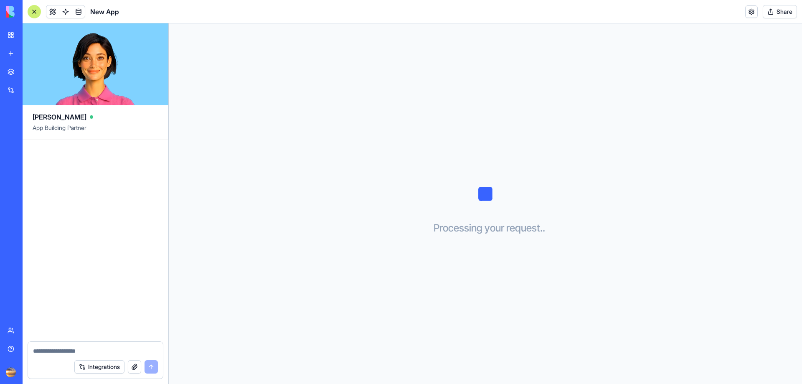
click at [31, 147] on div "Business Command Center" at bounding box center [19, 148] width 23 height 8
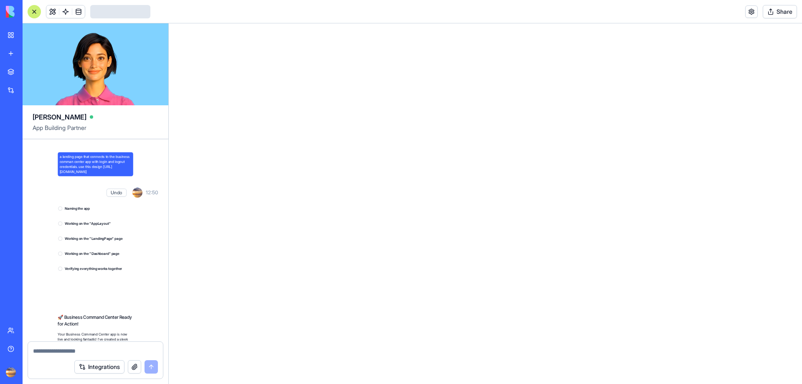
scroll to position [147, 0]
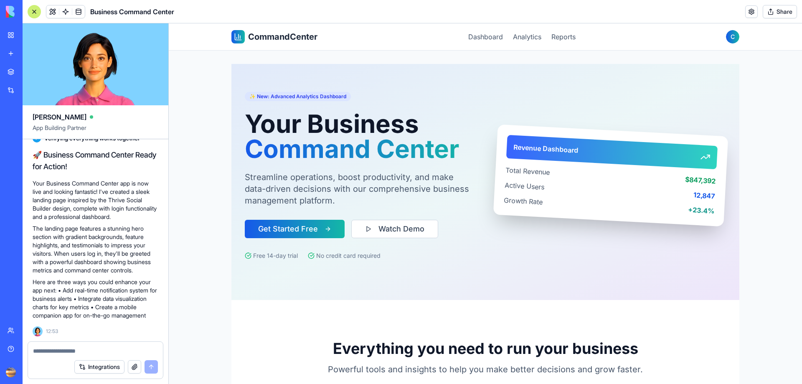
click at [31, 133] on div "Business Command Center-1" at bounding box center [19, 130] width 23 height 8
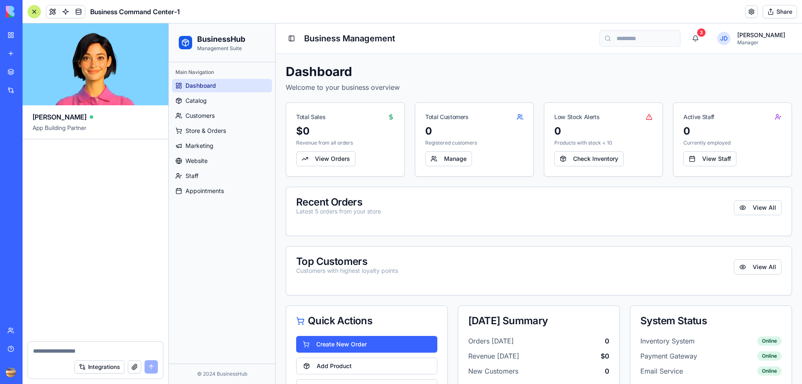
click at [31, 36] on div "My workspace" at bounding box center [25, 35] width 11 height 8
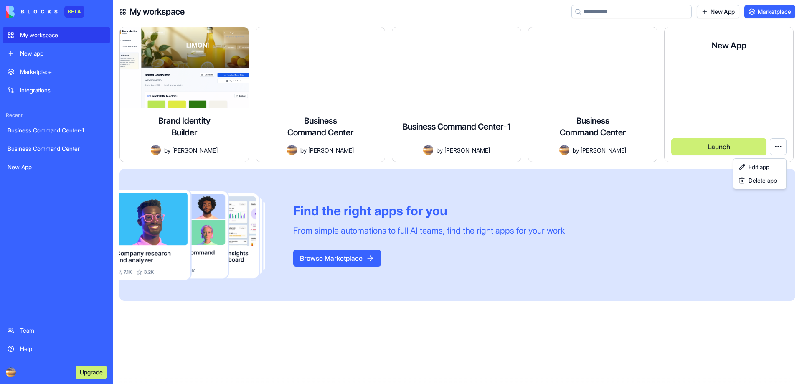
click at [777, 143] on html "BETA My workspace New app Marketplace Integrations Recent Business Command Cent…" at bounding box center [401, 192] width 802 height 384
click at [750, 181] on span "Delete app" at bounding box center [762, 180] width 28 height 8
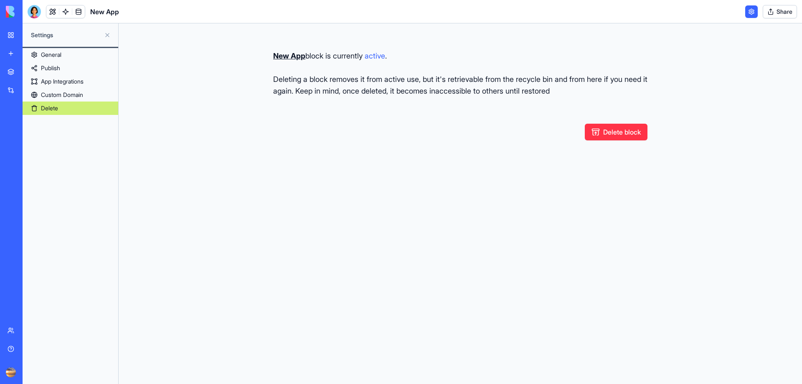
click at [628, 136] on button "Delete block" at bounding box center [616, 132] width 63 height 17
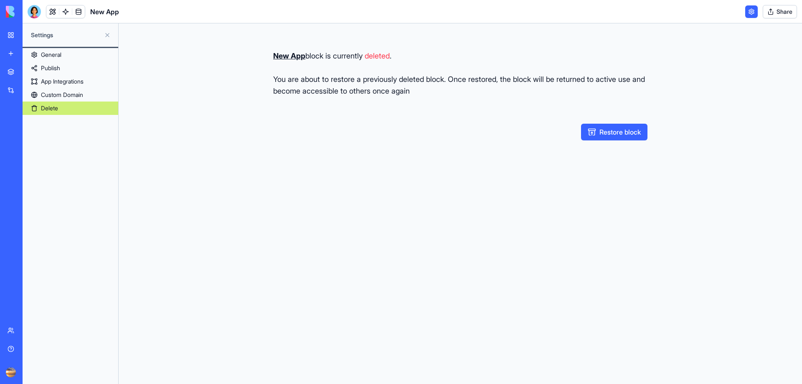
click at [25, 34] on div "My workspace" at bounding box center [25, 35] width 11 height 8
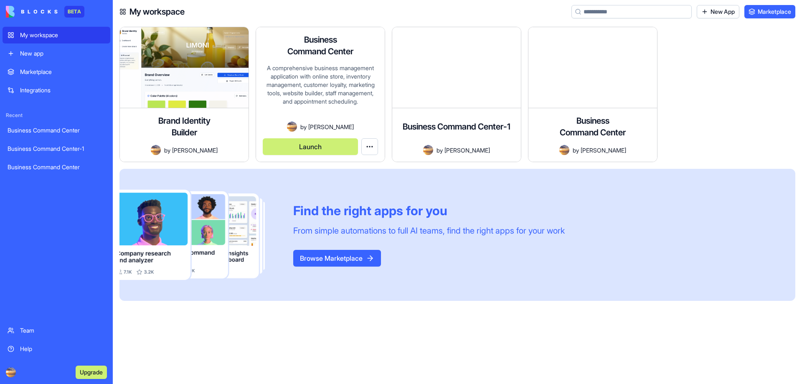
click at [301, 147] on button "Launch" at bounding box center [310, 146] width 95 height 17
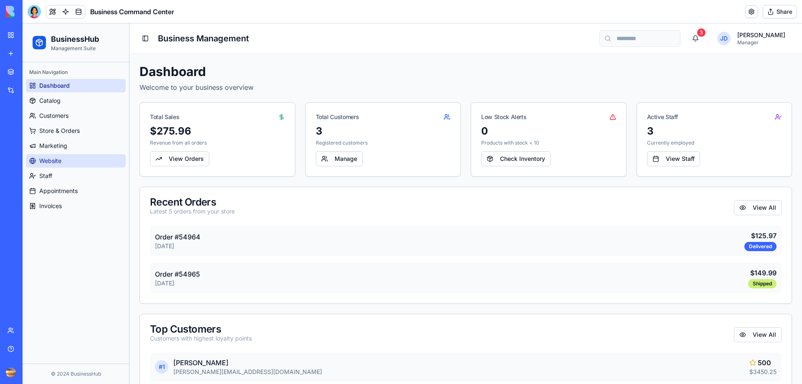
click at [56, 160] on span "Website" at bounding box center [50, 161] width 22 height 8
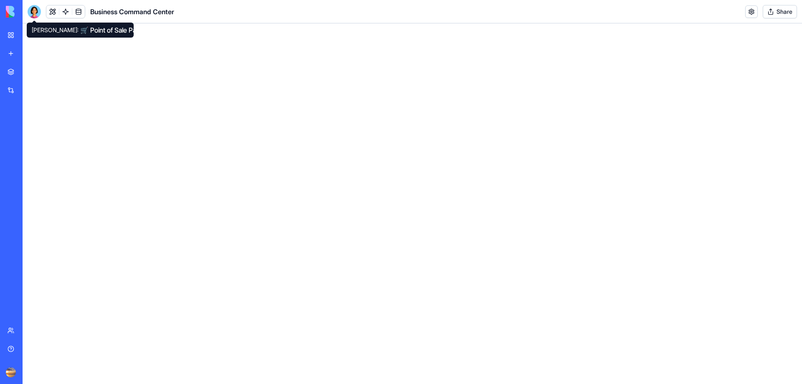
click at [36, 11] on div at bounding box center [34, 11] width 13 height 13
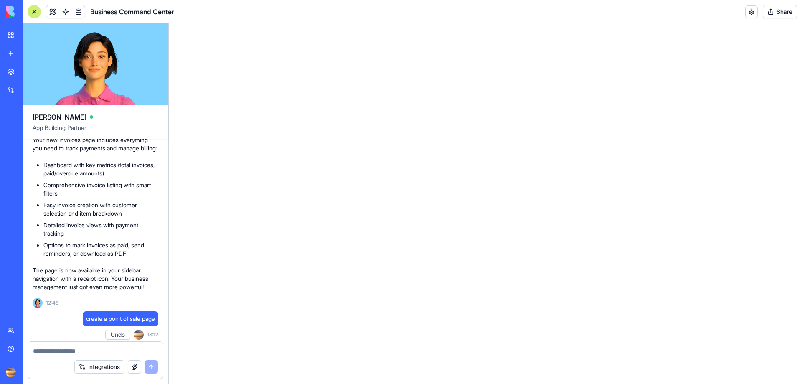
scroll to position [3902, 0]
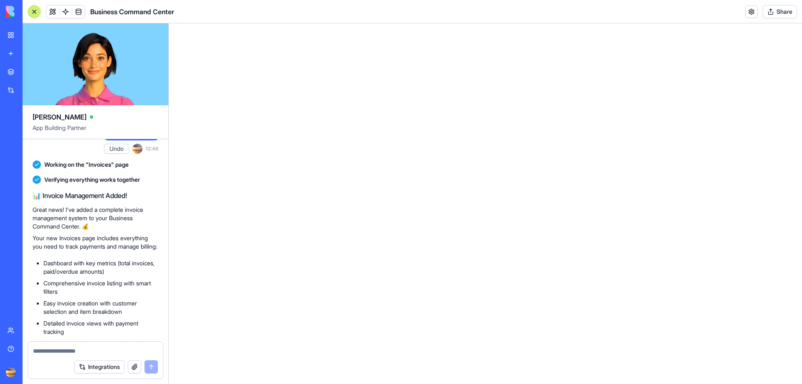
click at [31, 144] on div "Business Command Center-1" at bounding box center [19, 148] width 23 height 8
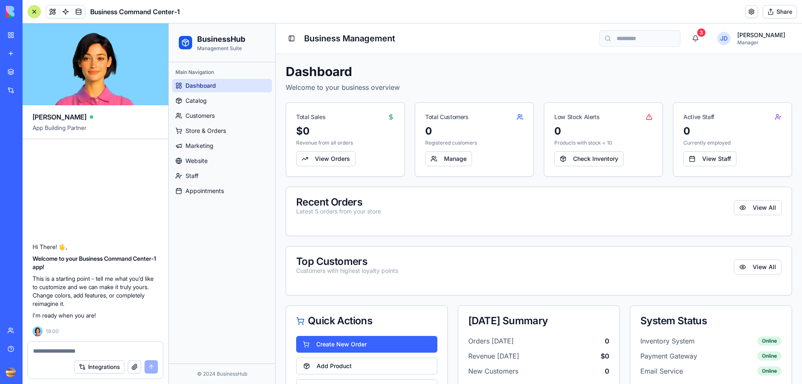
click at [31, 133] on div "Business Command Center" at bounding box center [19, 130] width 23 height 8
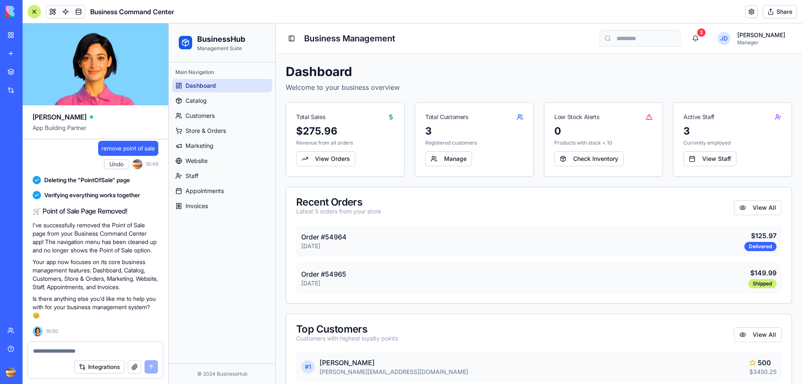
click at [210, 259] on div "Main Navigation Dashboard Catalog Customers Store & Orders Marketing Website St…" at bounding box center [222, 212] width 106 height 301
click at [206, 162] on span "Website" at bounding box center [196, 161] width 22 height 8
click at [200, 117] on span "Customers" at bounding box center [199, 115] width 29 height 8
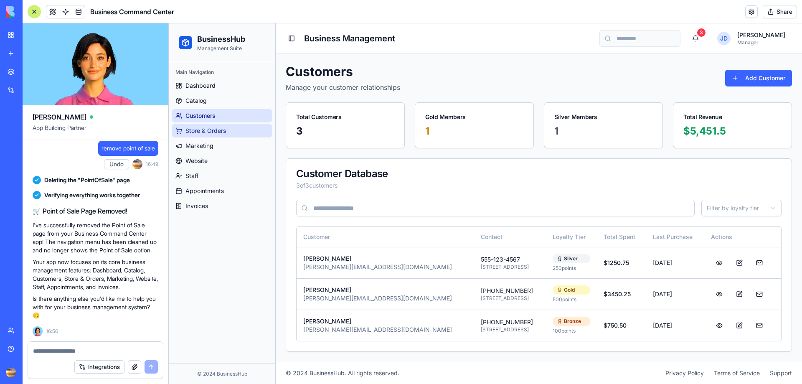
click at [201, 131] on span "Store & Orders" at bounding box center [205, 131] width 41 height 8
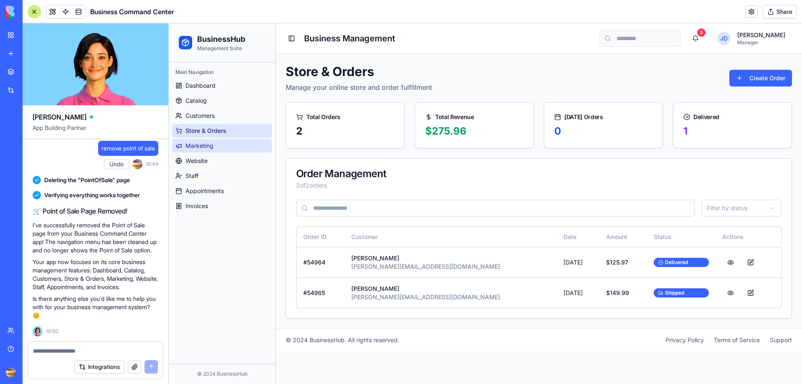
click at [203, 144] on span "Marketing" at bounding box center [199, 146] width 28 height 8
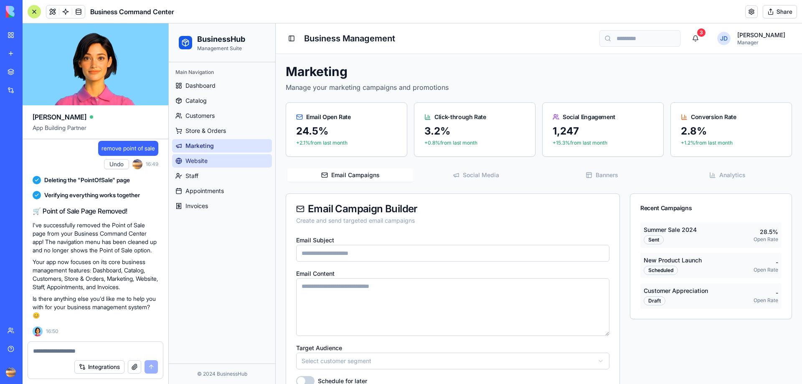
click at [203, 161] on span "Website" at bounding box center [196, 161] width 22 height 8
click at [31, 147] on div "Business Command Center-1" at bounding box center [19, 148] width 23 height 8
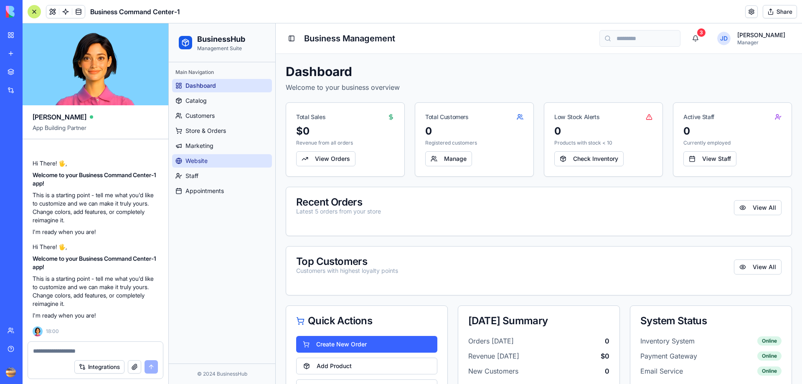
click at [200, 159] on span "Website" at bounding box center [196, 161] width 22 height 8
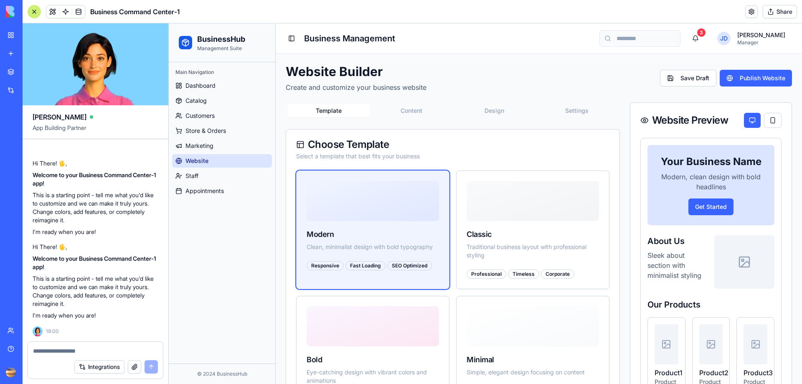
click at [31, 129] on div "Business Command Center" at bounding box center [19, 130] width 23 height 8
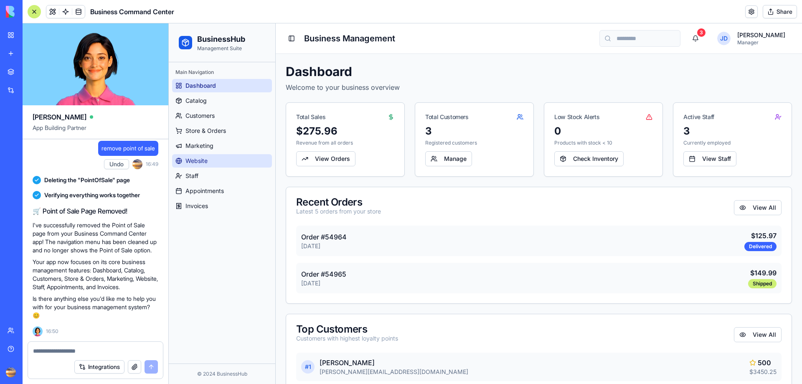
click at [193, 162] on span "Website" at bounding box center [196, 161] width 22 height 8
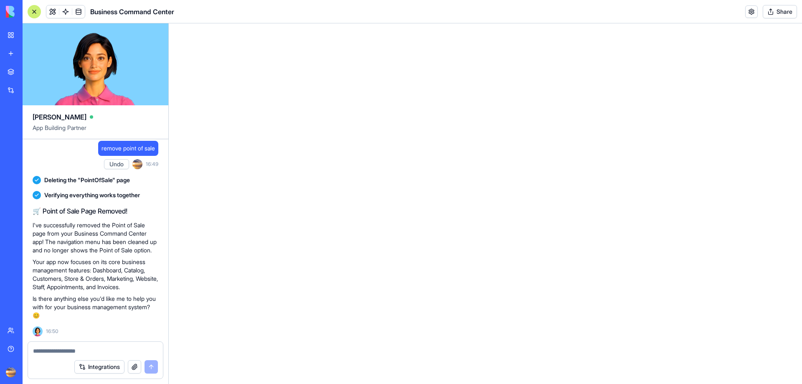
click at [190, 23] on html at bounding box center [485, 23] width 633 height 0
click at [53, 10] on button at bounding box center [52, 11] width 13 height 13
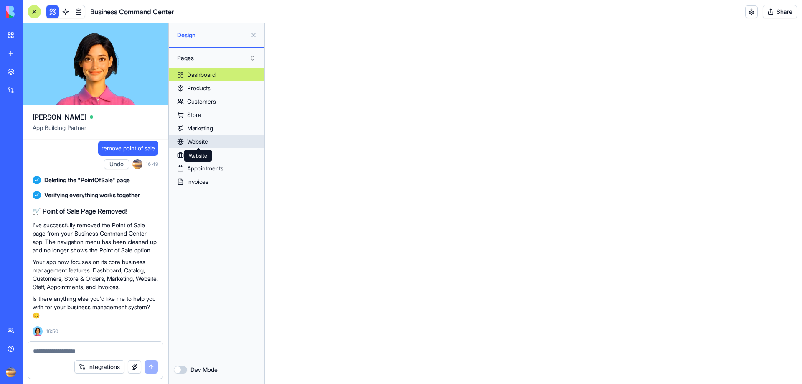
click at [200, 142] on div "Website" at bounding box center [197, 141] width 21 height 8
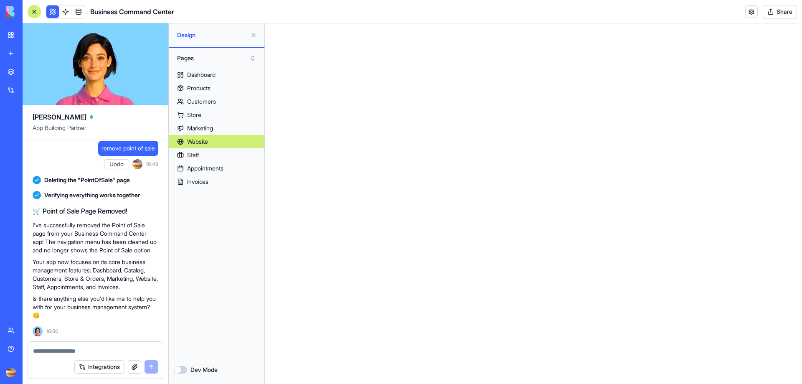
click at [178, 369] on button "Dev Mode" at bounding box center [180, 370] width 13 height 8
click at [302, 28] on div at bounding box center [521, 189] width 460 height 333
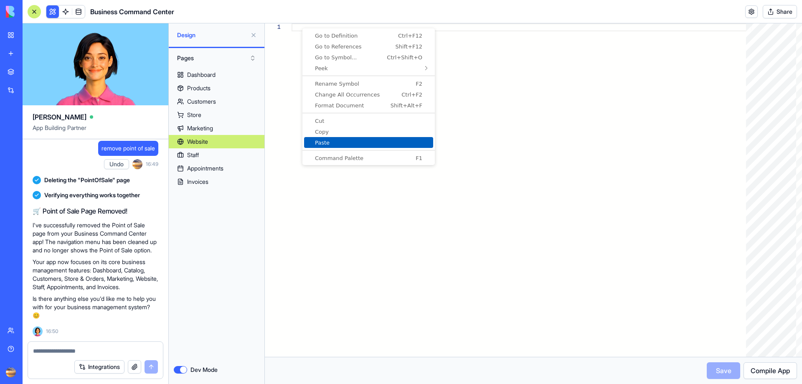
click at [335, 141] on span "Paste" at bounding box center [368, 142] width 129 height 5
type textarea "****** **** *"
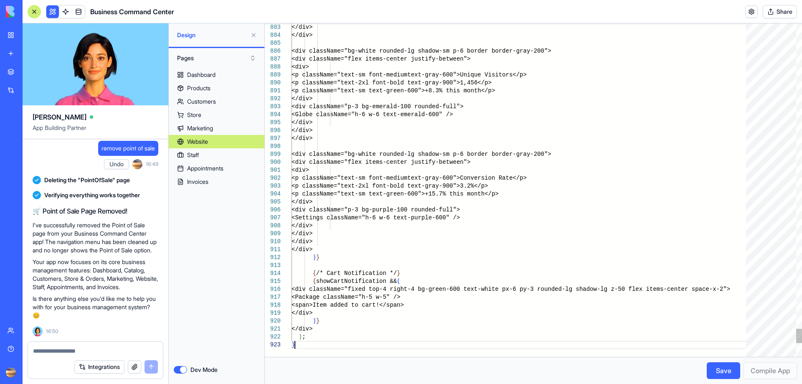
scroll to position [4, 0]
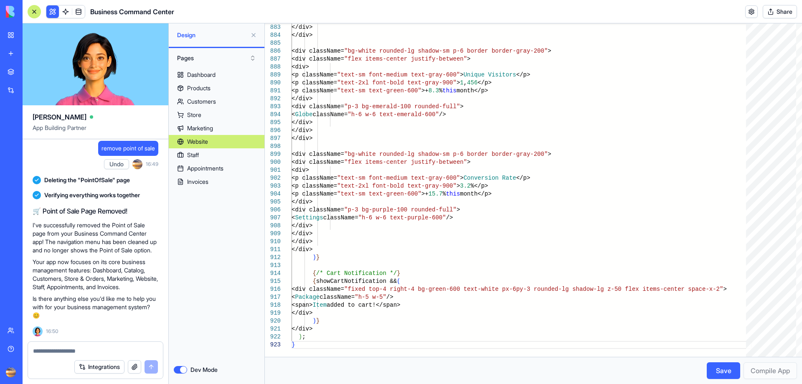
click at [716, 371] on button "Save" at bounding box center [723, 370] width 33 height 17
click at [179, 370] on button "Dev Mode" at bounding box center [180, 370] width 13 height 8
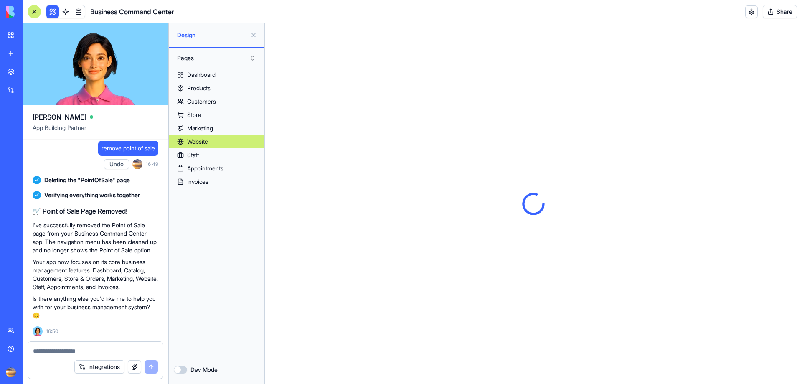
scroll to position [0, 0]
click at [198, 76] on div "Dashboard" at bounding box center [201, 75] width 28 height 8
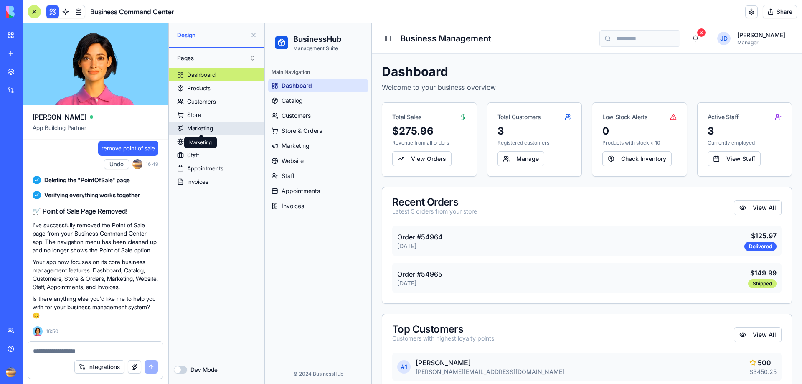
click at [204, 127] on div "Marketing" at bounding box center [200, 128] width 26 height 8
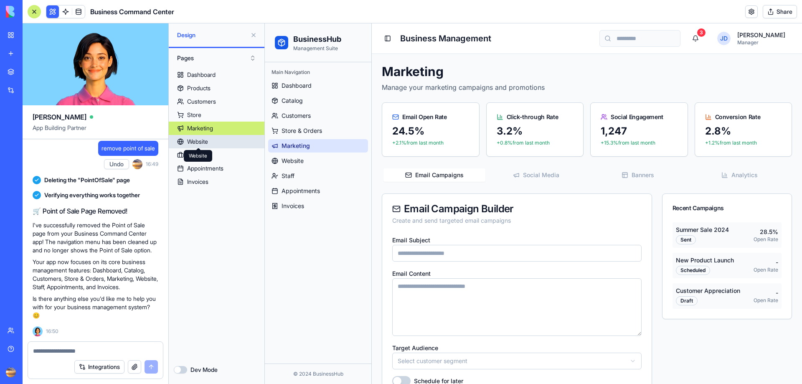
click at [204, 139] on div "Website" at bounding box center [197, 141] width 21 height 8
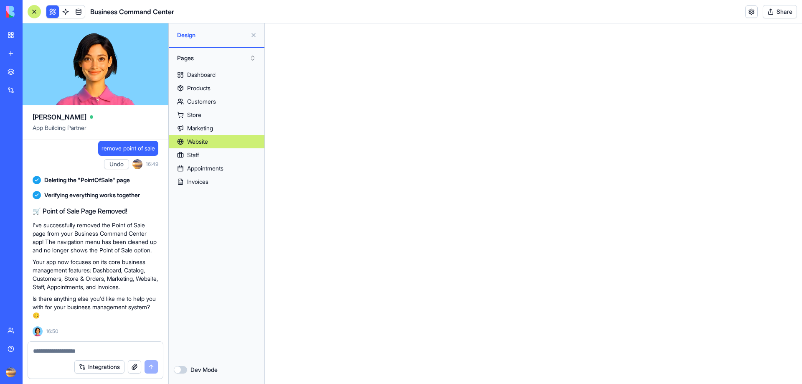
click at [13, 12] on img at bounding box center [32, 12] width 52 height 12
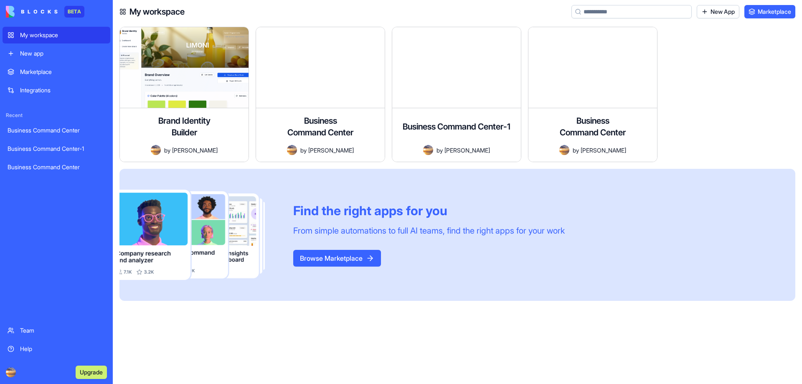
click at [45, 134] on link "Business Command Center" at bounding box center [57, 130] width 108 height 17
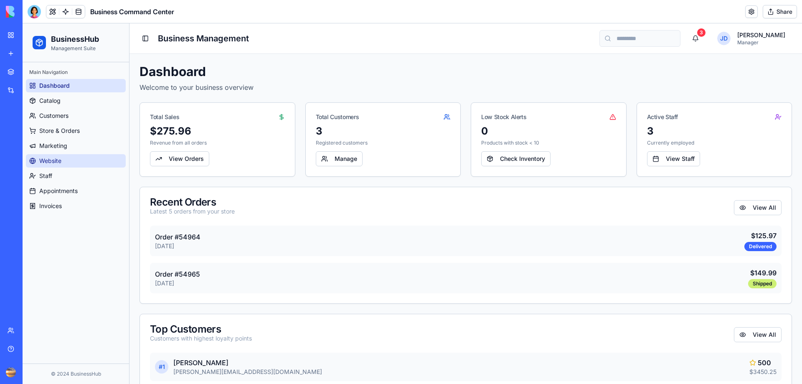
click at [61, 156] on link "Website" at bounding box center [76, 160] width 100 height 13
click at [48, 155] on link "Website" at bounding box center [76, 160] width 100 height 13
click at [31, 35] on div "My workspace" at bounding box center [25, 35] width 11 height 8
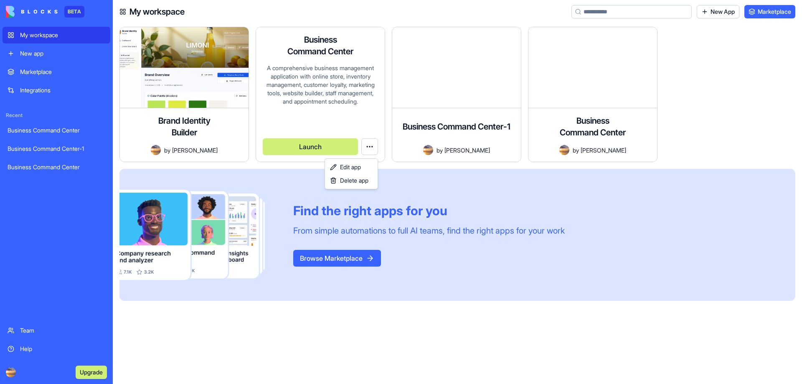
click at [368, 147] on html "BETA My workspace New app Marketplace Integrations Recent Business Command Cent…" at bounding box center [401, 192] width 802 height 384
click at [342, 145] on html "BETA My workspace New app Marketplace Integrations Recent Business Command Cent…" at bounding box center [401, 192] width 802 height 384
click at [310, 147] on button "Launch" at bounding box center [310, 146] width 95 height 17
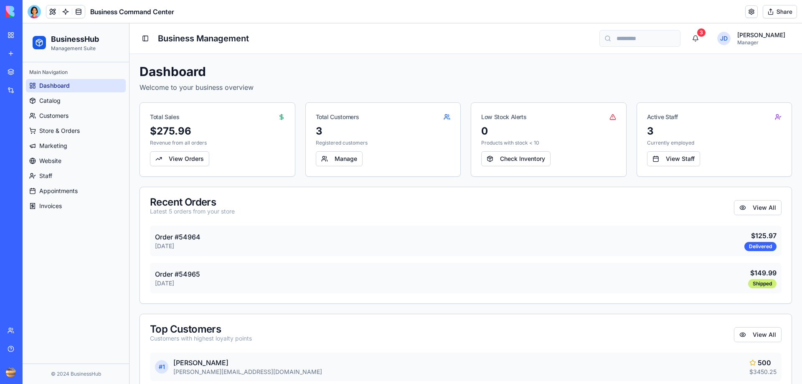
click at [29, 33] on div "My workspace" at bounding box center [25, 35] width 11 height 8
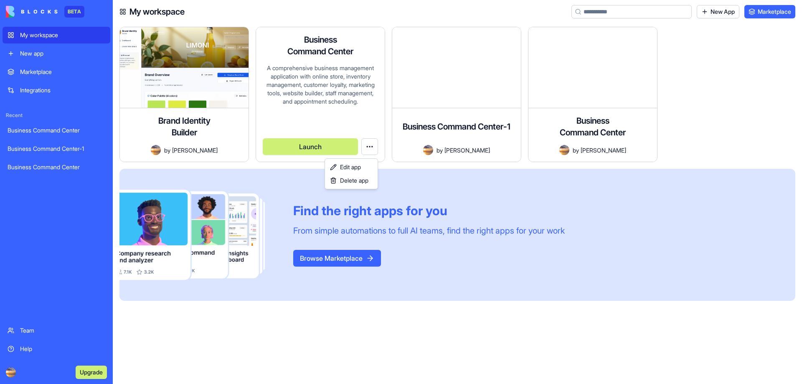
click at [368, 144] on html "BETA My workspace New app Marketplace Integrations Recent Business Command Cent…" at bounding box center [401, 192] width 802 height 384
click at [347, 166] on span "Edit app" at bounding box center [350, 167] width 21 height 8
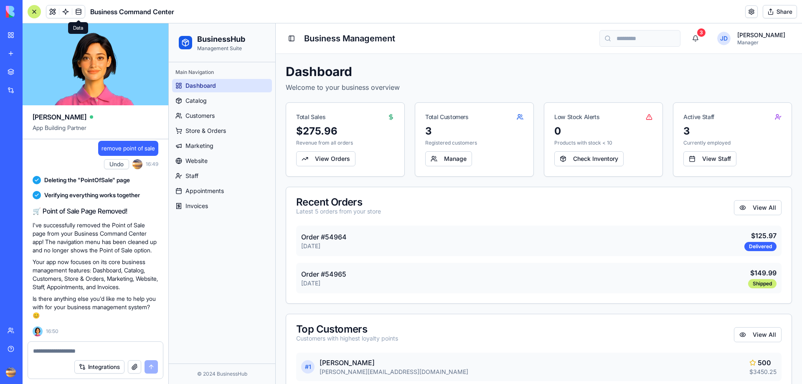
click at [81, 13] on link at bounding box center [78, 11] width 13 height 13
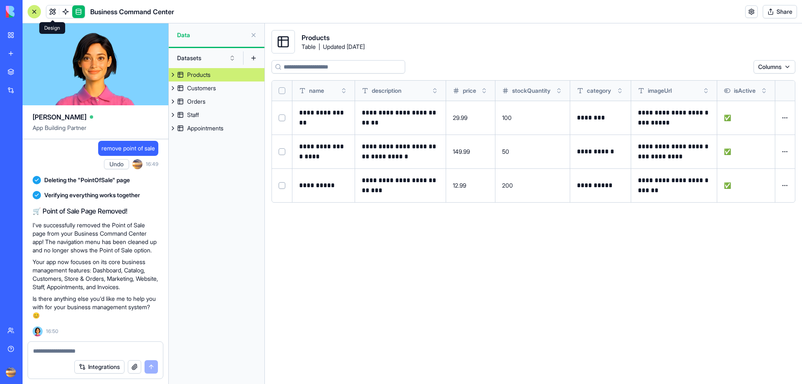
click at [53, 12] on link at bounding box center [52, 11] width 13 height 13
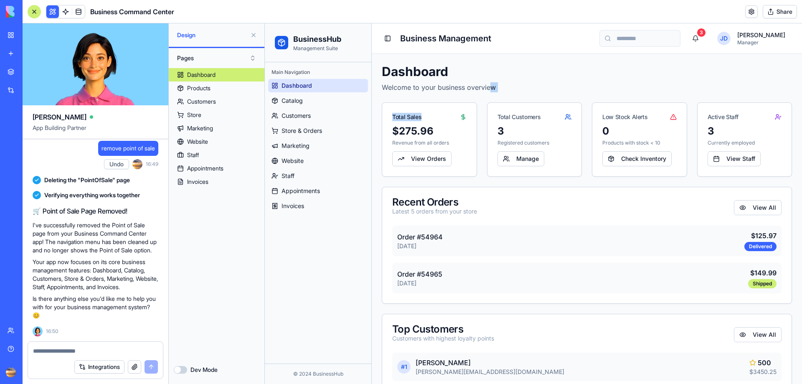
drag, startPoint x: 430, startPoint y: 109, endPoint x: 489, endPoint y: 89, distance: 61.9
click at [489, 89] on div "Dashboard Welcome to your business overview Total Sales $275.96 Revenue from al…" at bounding box center [587, 318] width 410 height 509
click at [253, 57] on button "Pages" at bounding box center [216, 57] width 87 height 13
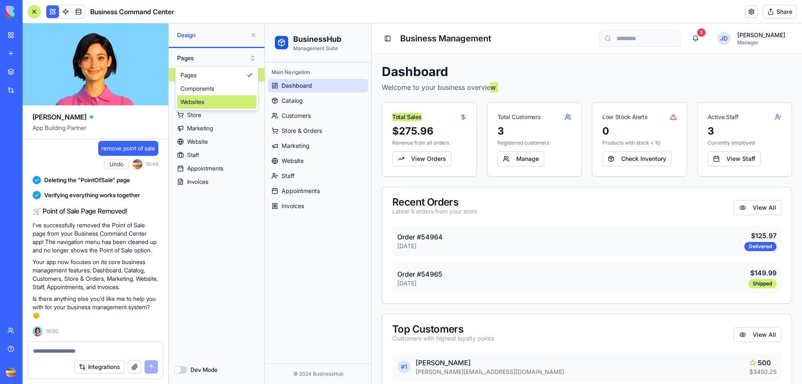
click at [223, 103] on div "Websites" at bounding box center [216, 101] width 79 height 13
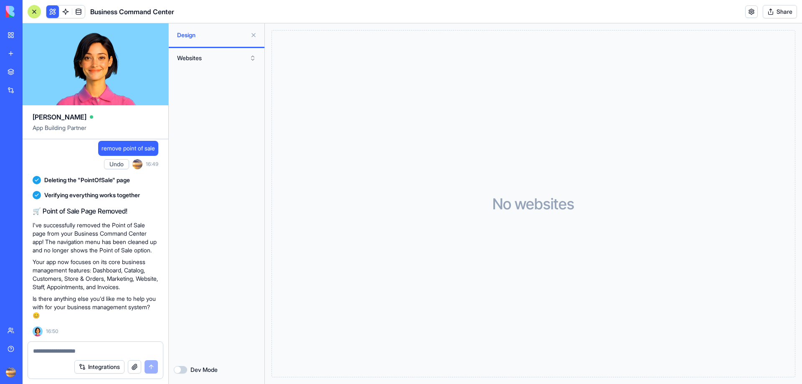
click at [252, 58] on button "Websites" at bounding box center [216, 57] width 87 height 13
click at [232, 86] on div "Components" at bounding box center [216, 88] width 79 height 13
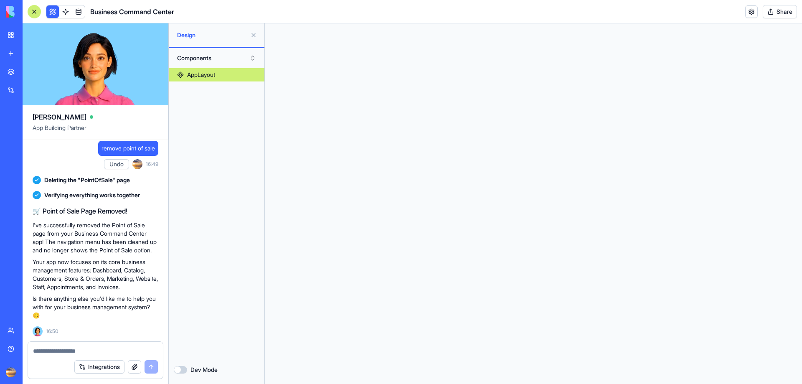
click at [252, 57] on button "Components" at bounding box center [216, 57] width 87 height 13
click at [240, 73] on div "Pages" at bounding box center [216, 74] width 79 height 13
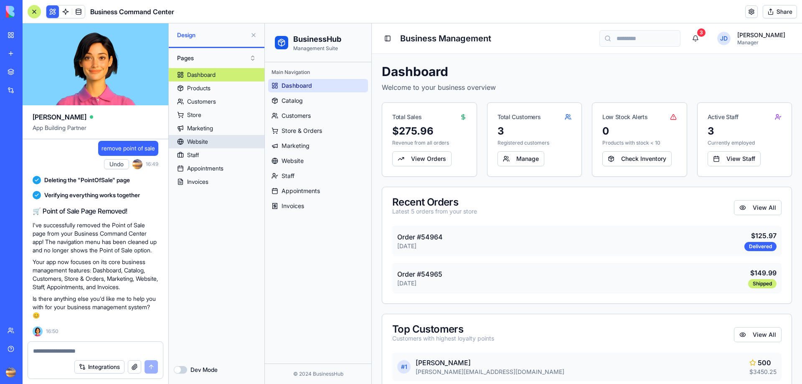
click at [218, 140] on link "Website" at bounding box center [217, 141] width 96 height 13
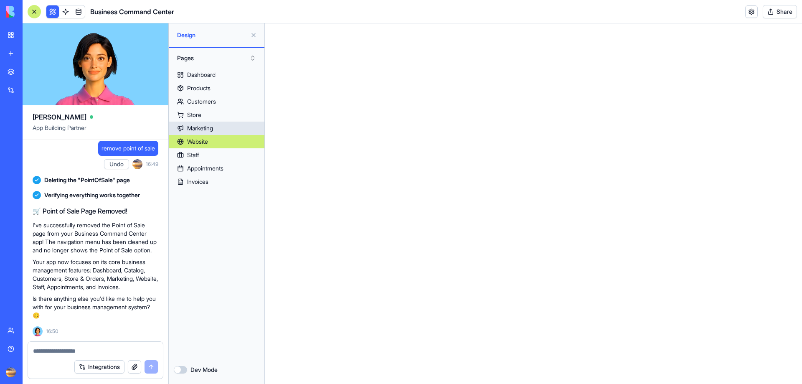
click at [219, 132] on link "Marketing" at bounding box center [217, 128] width 96 height 13
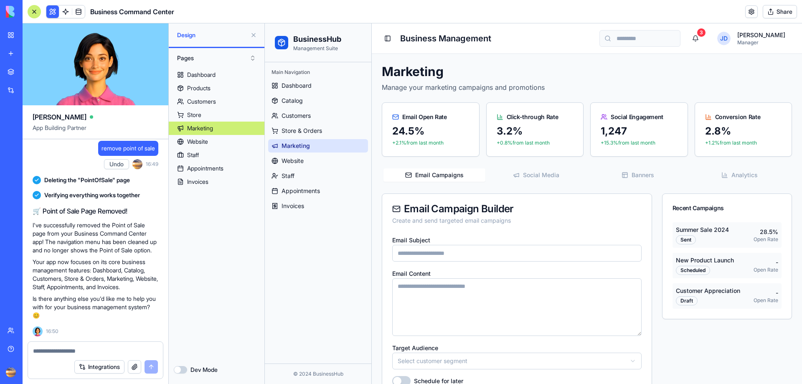
click at [55, 350] on textarea at bounding box center [95, 351] width 125 height 8
type textarea "**********"
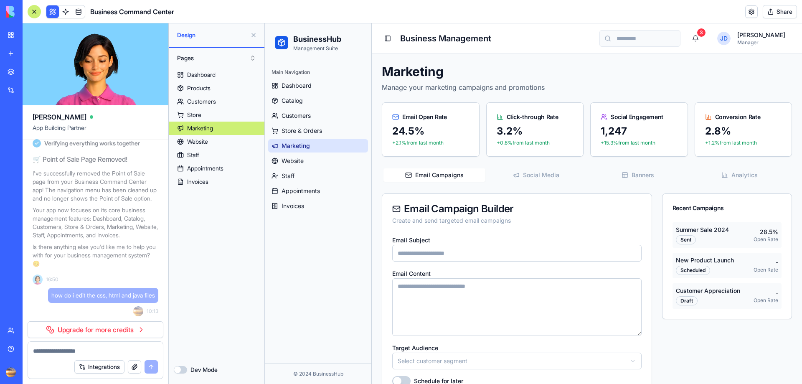
scroll to position [5499, 0]
click at [294, 206] on span "Invoices" at bounding box center [292, 206] width 23 height 8
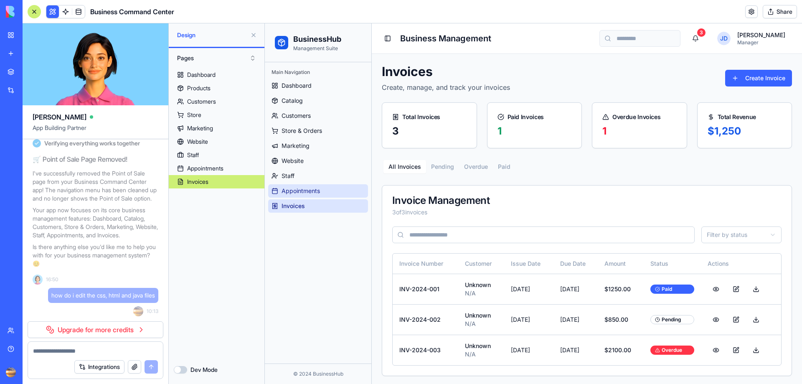
click at [310, 190] on span "Appointments" at bounding box center [300, 191] width 38 height 8
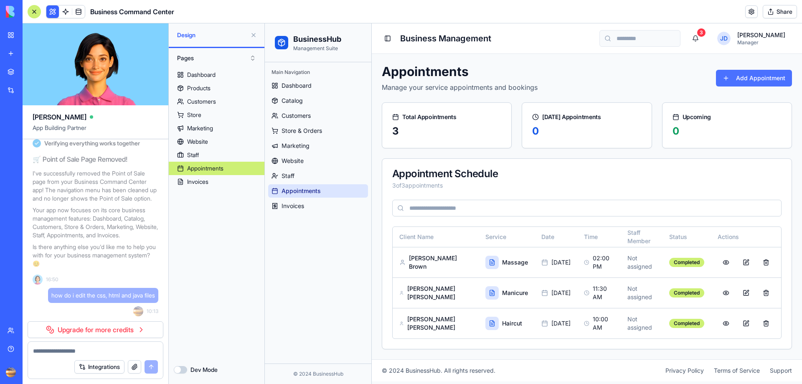
click at [760, 74] on button "Add Appointment" at bounding box center [754, 78] width 76 height 17
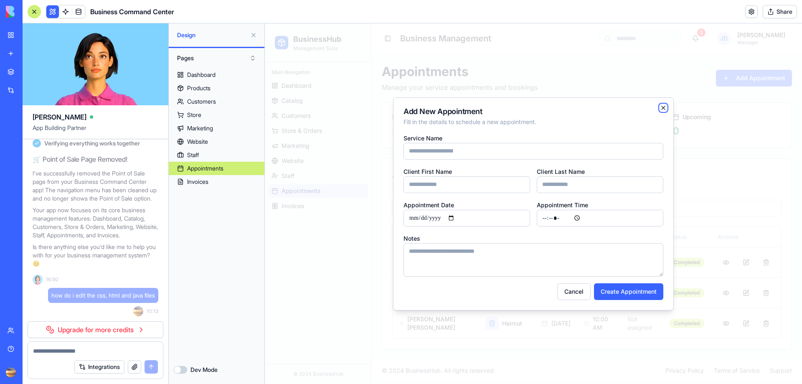
click at [661, 106] on icon "button" at bounding box center [663, 107] width 7 height 7
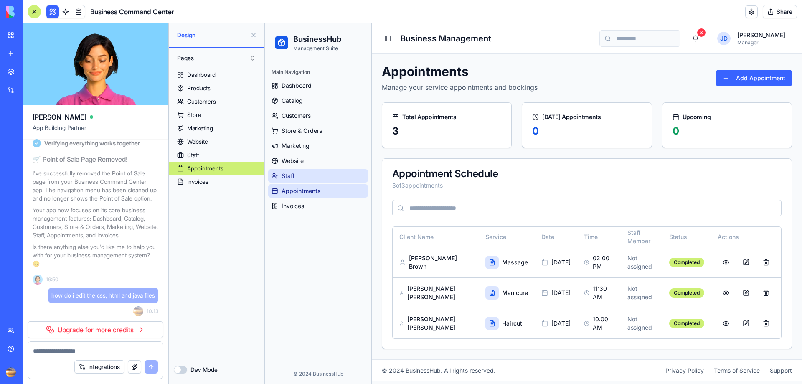
click at [300, 177] on link "Staff" at bounding box center [318, 175] width 100 height 13
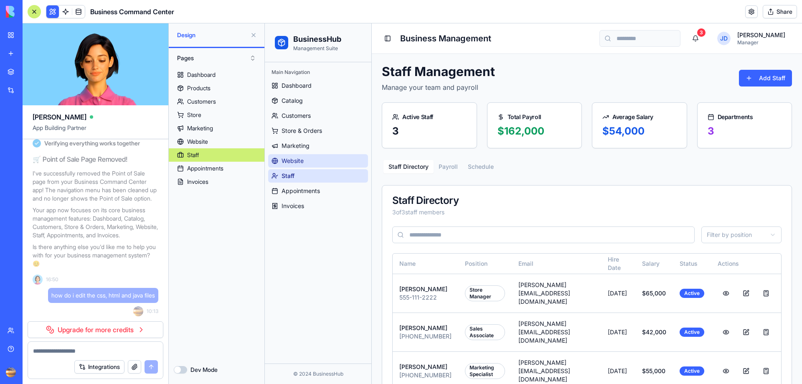
click at [318, 160] on link "Website" at bounding box center [318, 160] width 100 height 13
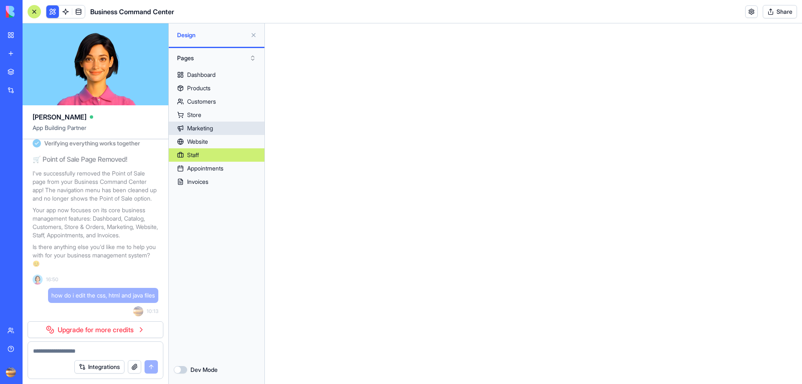
click at [210, 130] on div "Marketing" at bounding box center [200, 128] width 26 height 8
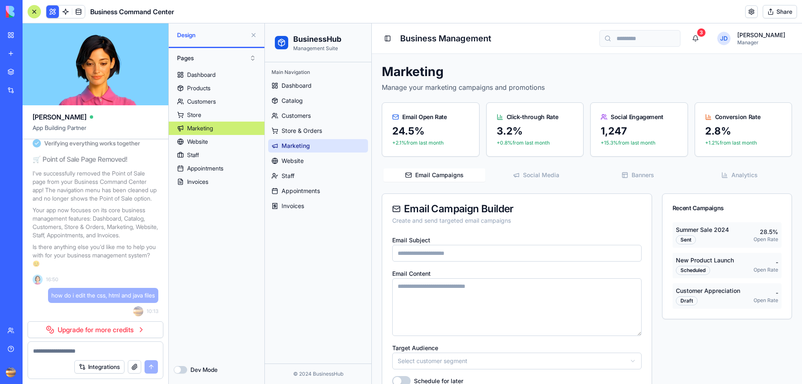
click at [255, 34] on button at bounding box center [253, 34] width 13 height 13
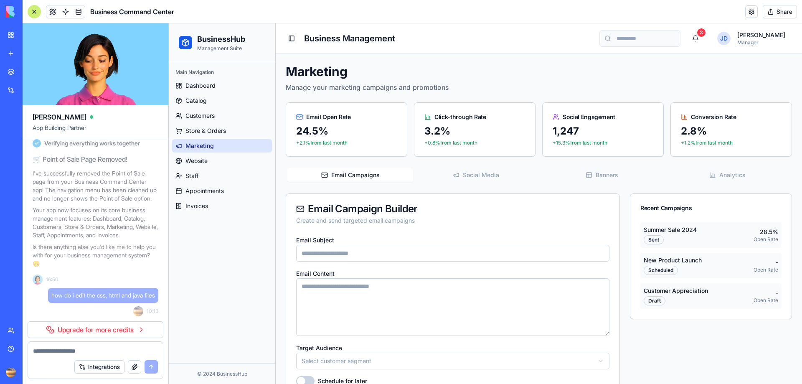
click at [43, 11] on img at bounding box center [32, 12] width 52 height 12
